Goal: Information Seeking & Learning: Learn about a topic

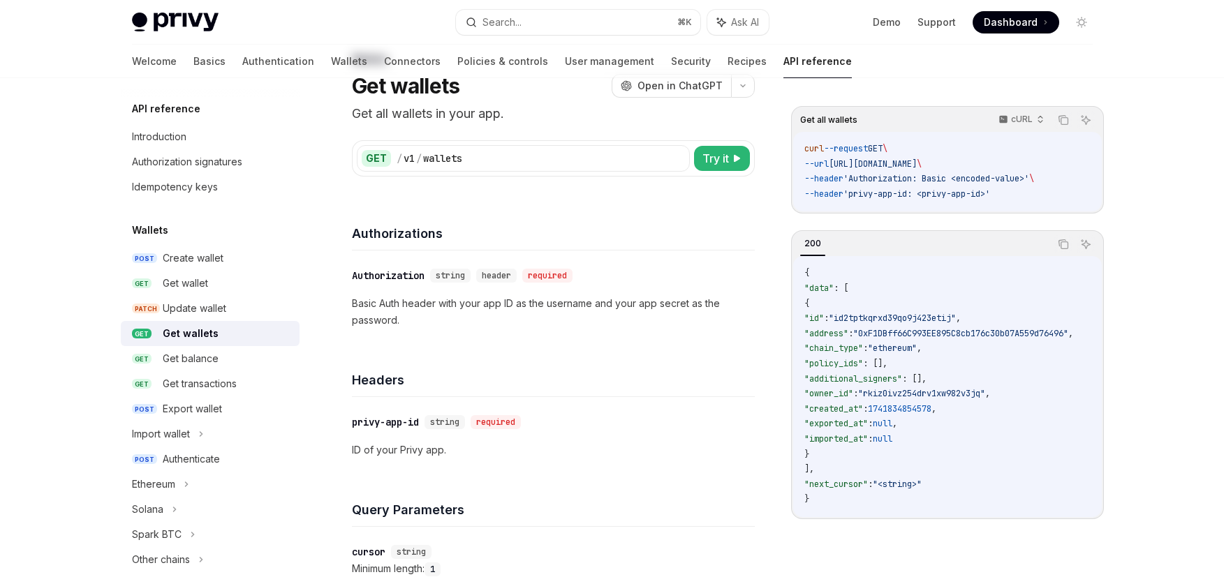
scroll to position [62, 0]
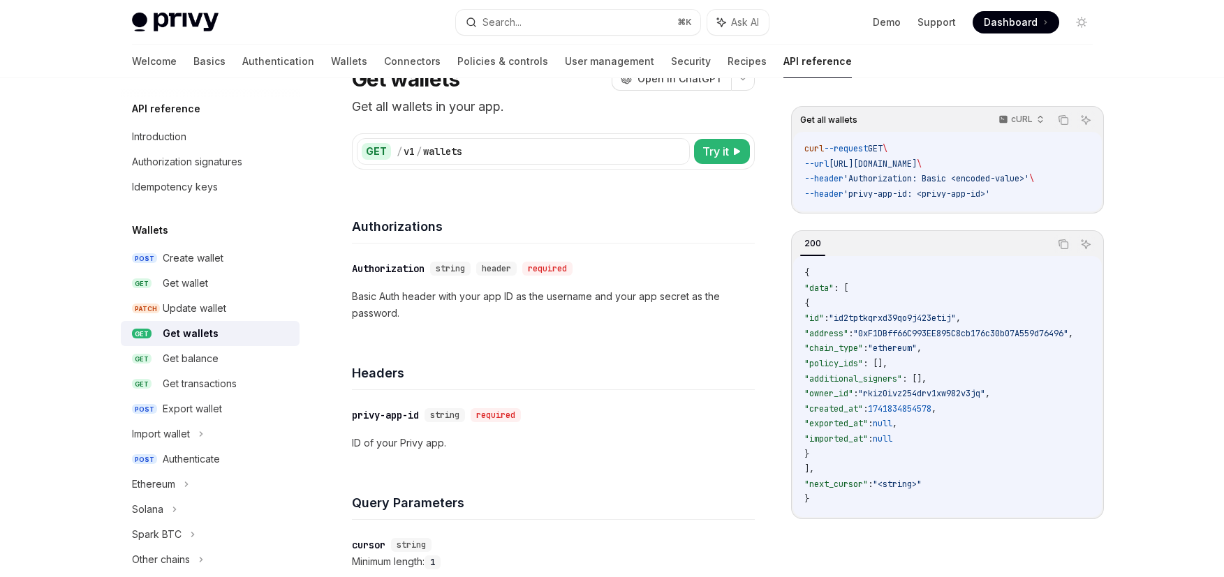
type textarea "*"
